Goal: Find specific page/section: Find specific page/section

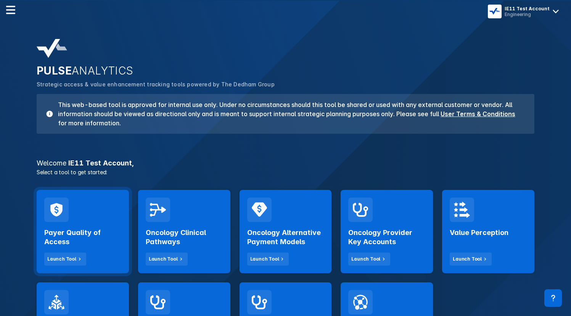
click at [106, 248] on div "Payer Quality of Access Launch Tool" at bounding box center [82, 244] width 77 height 44
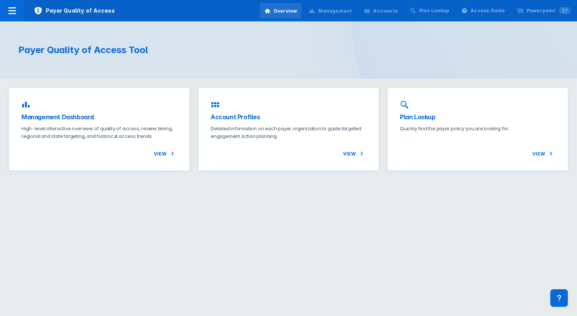
click at [350, 11] on div "Management" at bounding box center [335, 11] width 34 height 7
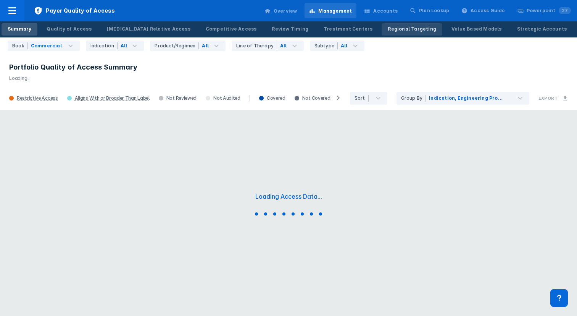
click at [388, 30] on div "Regional Targeting" at bounding box center [412, 29] width 48 height 7
